Goal: Check status: Check status

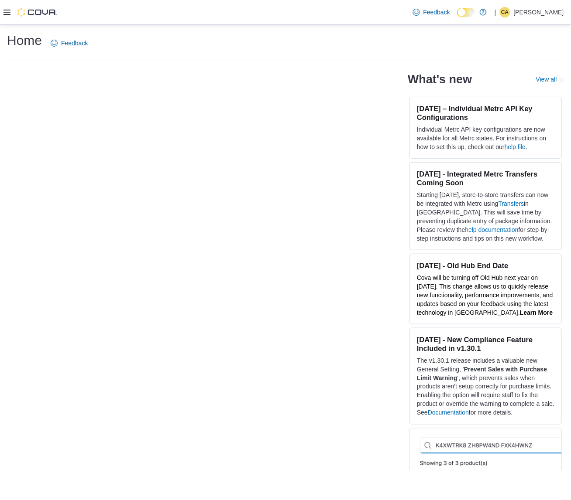
click at [5, 13] on icon at bounding box center [6, 12] width 7 height 7
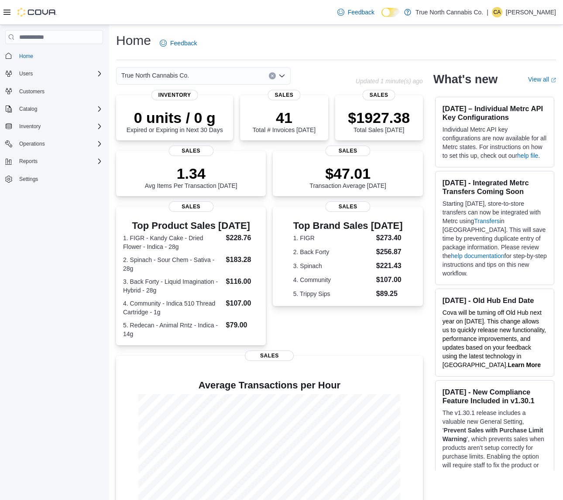
click at [27, 154] on div "Reports" at bounding box center [54, 162] width 98 height 16
click at [27, 166] on button "Reports" at bounding box center [54, 161] width 105 height 12
click at [27, 162] on span "Reports" at bounding box center [28, 161] width 18 height 7
click at [31, 195] on span "Reports" at bounding box center [25, 198] width 18 height 7
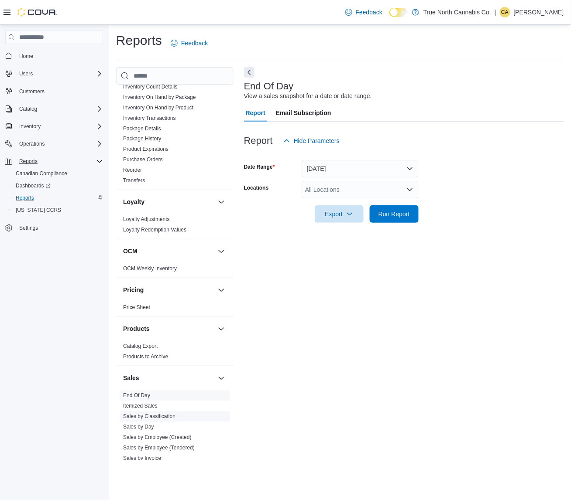
scroll to position [327, 0]
click at [136, 393] on link "End Of Day" at bounding box center [136, 395] width 27 height 6
click at [348, 164] on button "Today" at bounding box center [359, 168] width 117 height 17
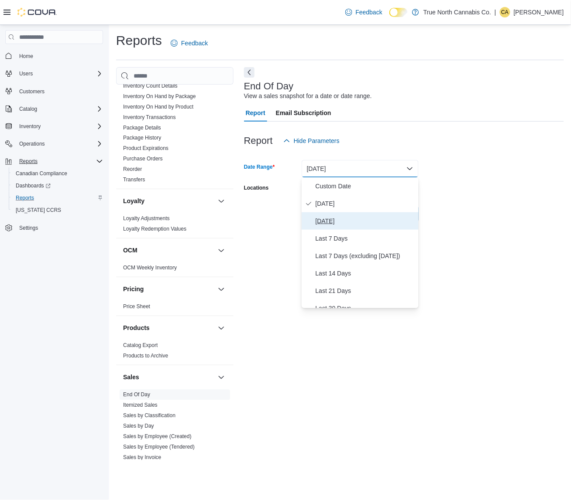
click at [332, 222] on span "Yesterday" at bounding box center [364, 221] width 99 height 10
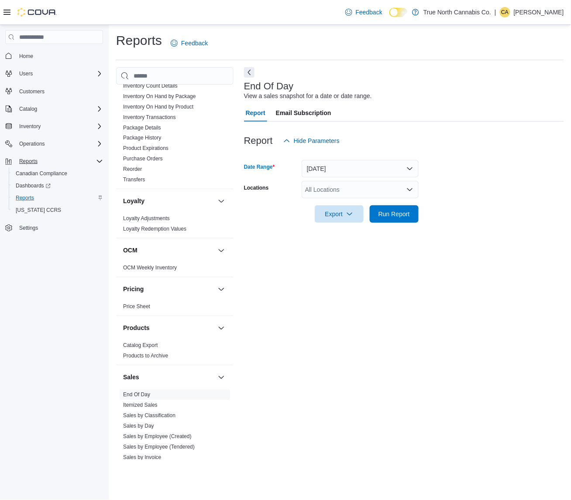
click at [332, 192] on div "All Locations" at bounding box center [359, 189] width 117 height 17
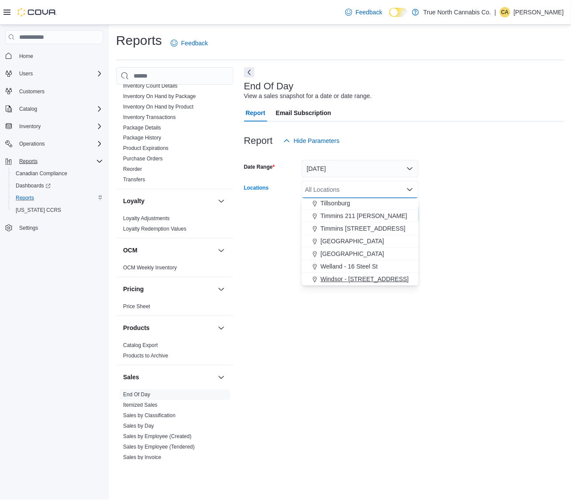
click at [339, 281] on span "Windsor - 1368 Ottawa st" at bounding box center [364, 279] width 88 height 9
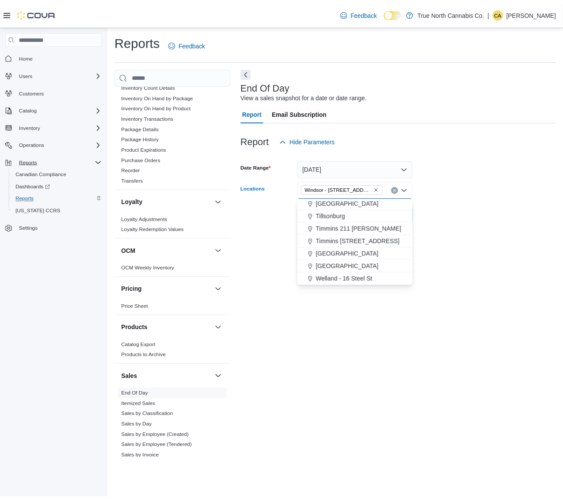
scroll to position [633, 0]
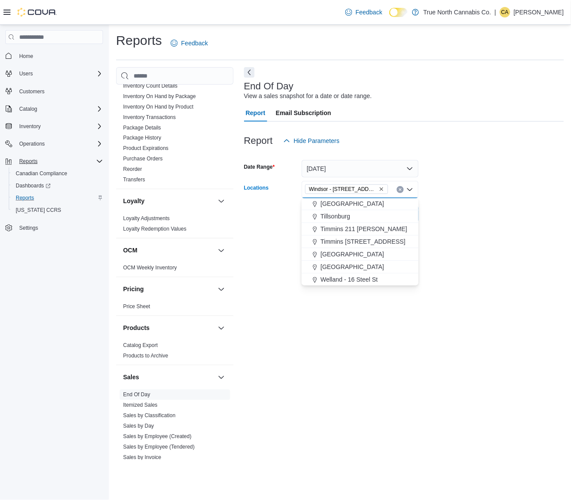
click at [452, 229] on div at bounding box center [404, 228] width 320 height 10
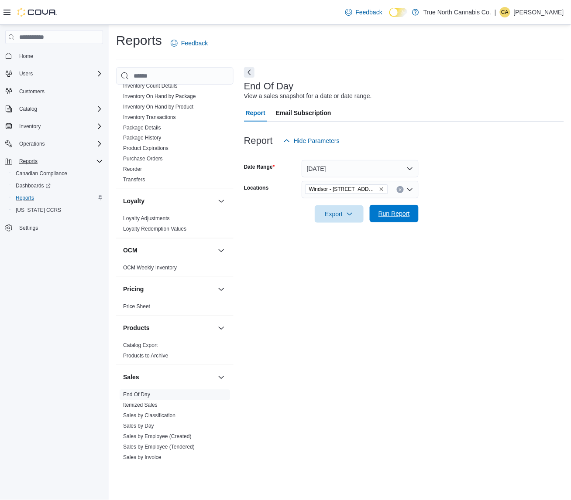
click at [397, 221] on span "Run Report" at bounding box center [394, 213] width 38 height 17
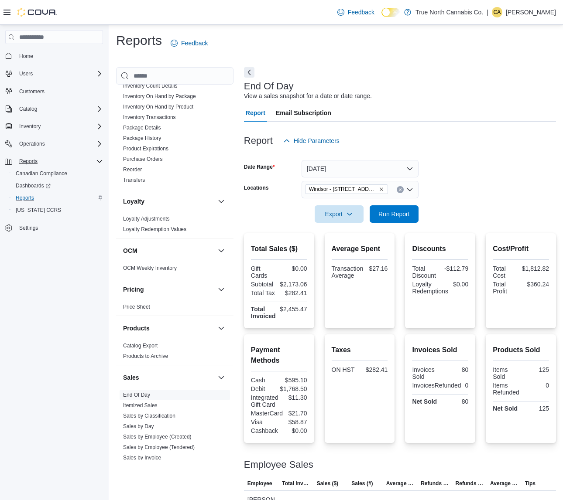
click at [299, 379] on div "$595.10" at bounding box center [294, 380] width 26 height 7
copy div "595.10"
